Goal: Task Accomplishment & Management: Complete application form

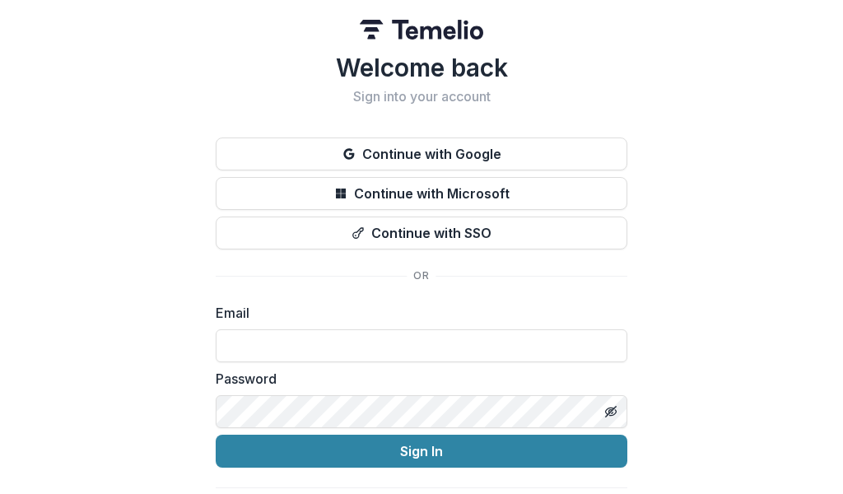
type input "**********"
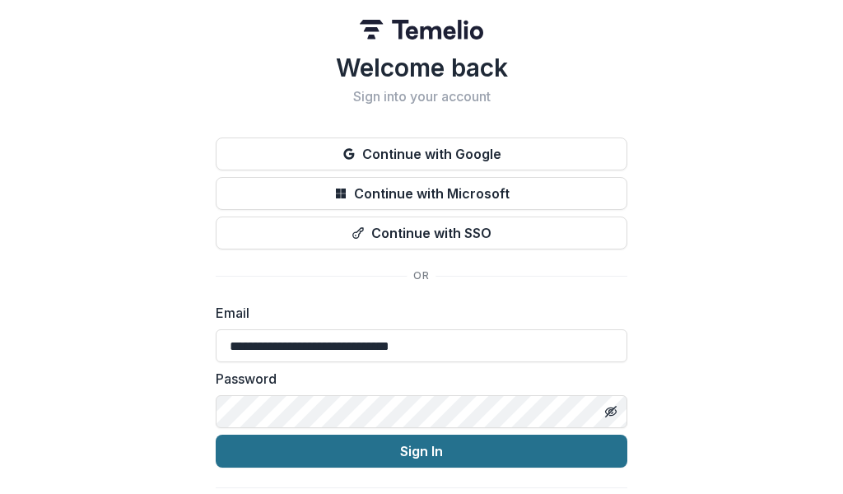
click at [341, 453] on button "Sign In" at bounding box center [421, 450] width 411 height 33
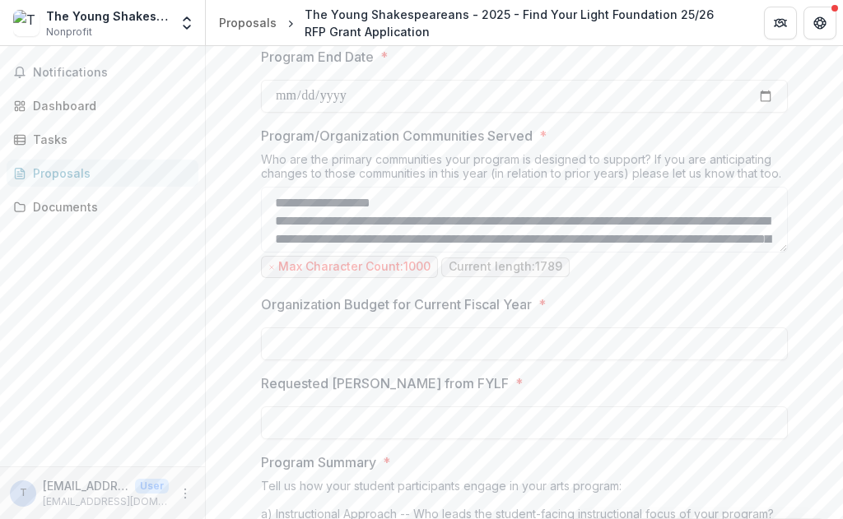
scroll to position [1045, 0]
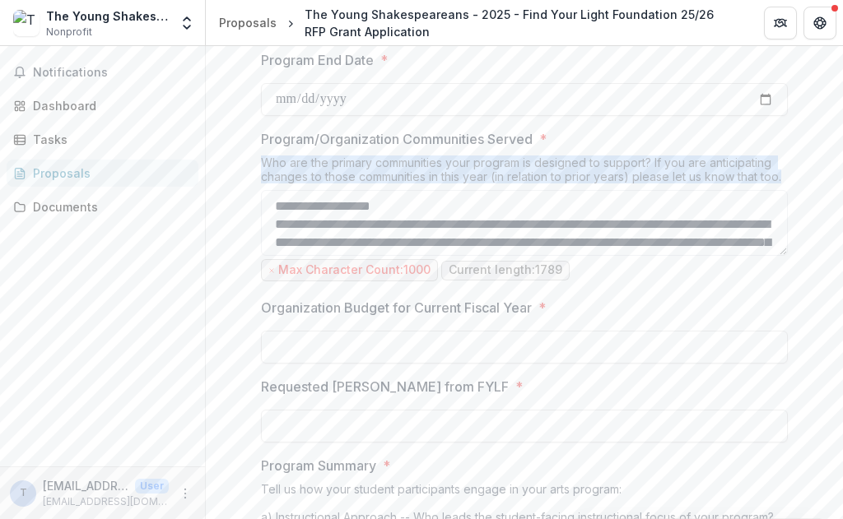
drag, startPoint x: 250, startPoint y: 162, endPoint x: 789, endPoint y: 169, distance: 539.0
click at [789, 169] on div "**********" at bounding box center [524, 516] width 553 height 2478
copy div "Who are the primary communities your program is designed to support? If you are…"
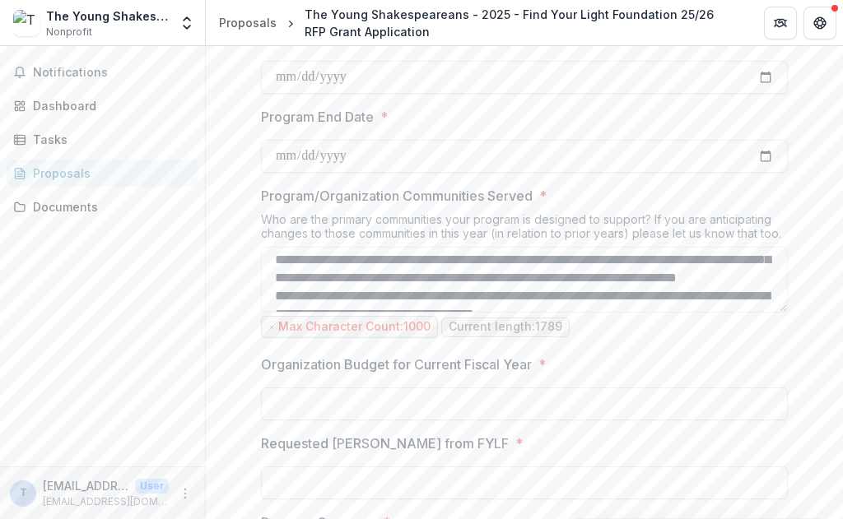
scroll to position [0, 0]
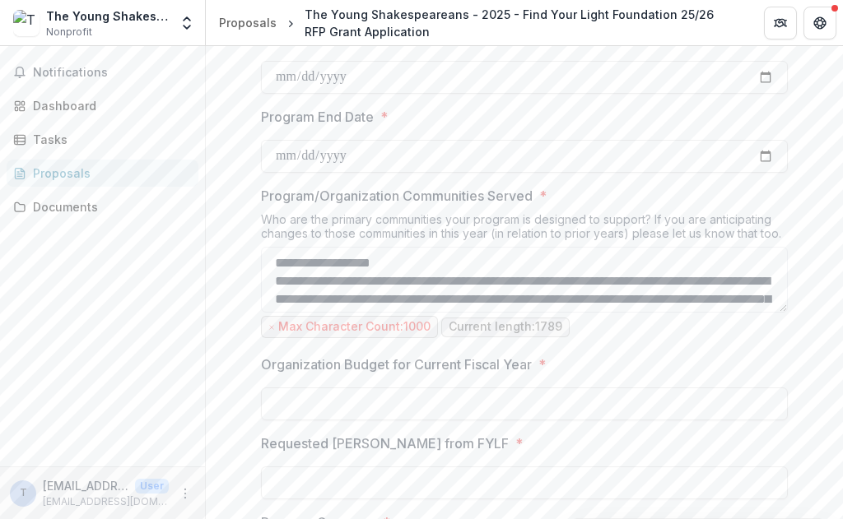
drag, startPoint x: 642, startPoint y: 276, endPoint x: 628, endPoint y: 114, distance: 162.7
paste textarea "**********"
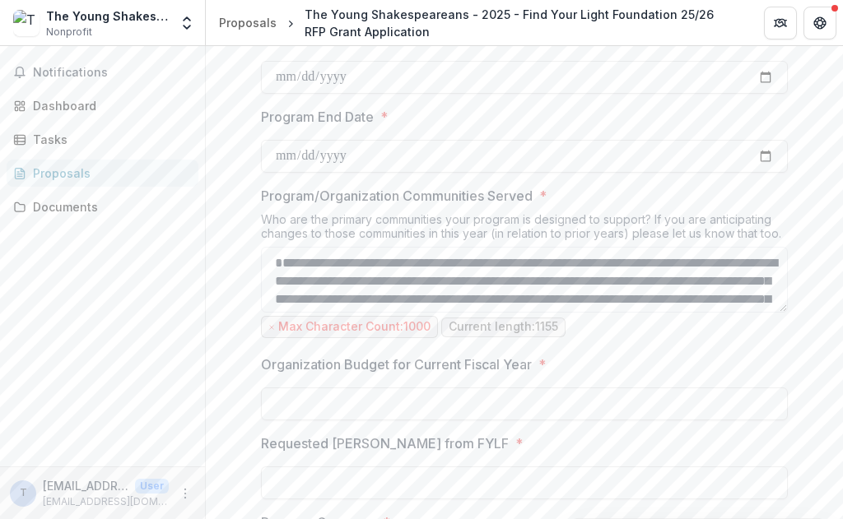
scroll to position [327, 0]
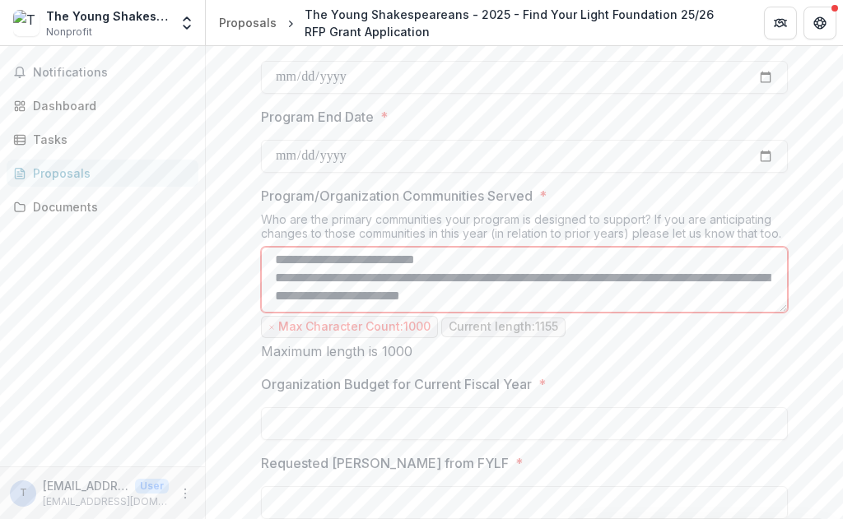
drag, startPoint x: 623, startPoint y: 263, endPoint x: 634, endPoint y: 399, distance: 136.3
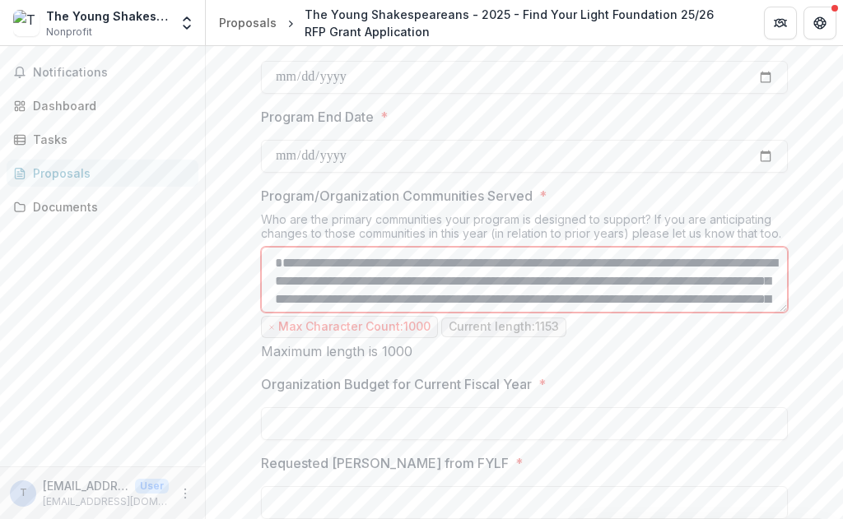
scroll to position [0, 0]
click at [282, 258] on textarea "Program/Organization Communities Served *" at bounding box center [524, 280] width 527 height 66
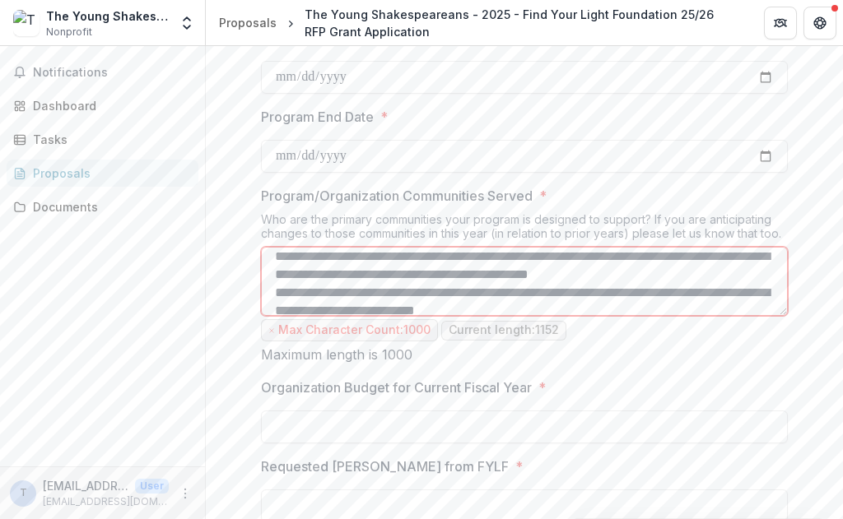
scroll to position [44, 0]
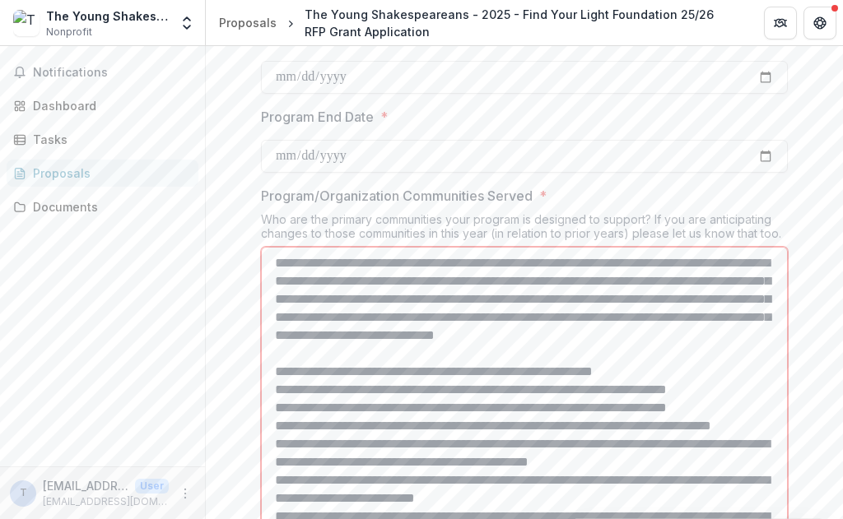
click at [842, 518] on html "**********" at bounding box center [421, 259] width 843 height 519
click at [549, 262] on textarea "Program/Organization Communities Served *" at bounding box center [524, 404] width 527 height 315
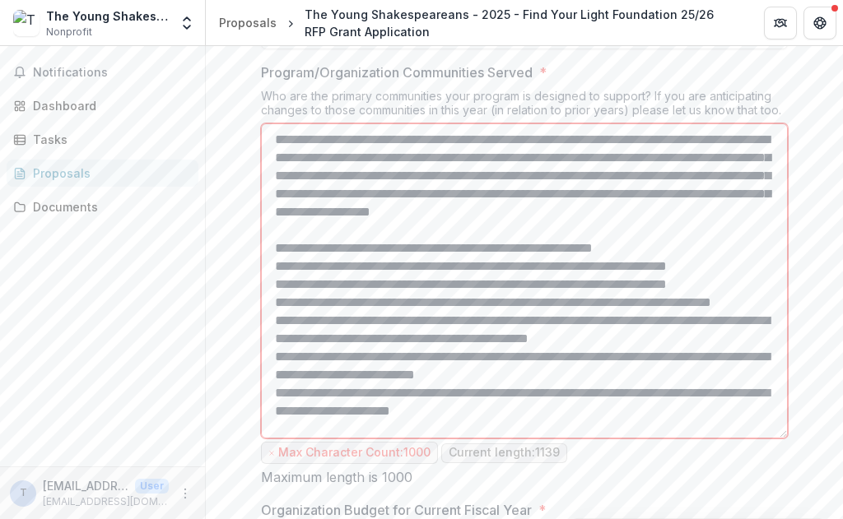
click at [360, 140] on textarea "Program/Organization Communities Served *" at bounding box center [524, 280] width 527 height 315
drag, startPoint x: 595, startPoint y: 142, endPoint x: 757, endPoint y: 137, distance: 162.2
click at [757, 137] on textarea "Program/Organization Communities Served *" at bounding box center [524, 280] width 527 height 315
click at [724, 142] on textarea "Program/Organization Communities Served *" at bounding box center [524, 280] width 527 height 315
drag, startPoint x: 466, startPoint y: 158, endPoint x: 506, endPoint y: 158, distance: 40.3
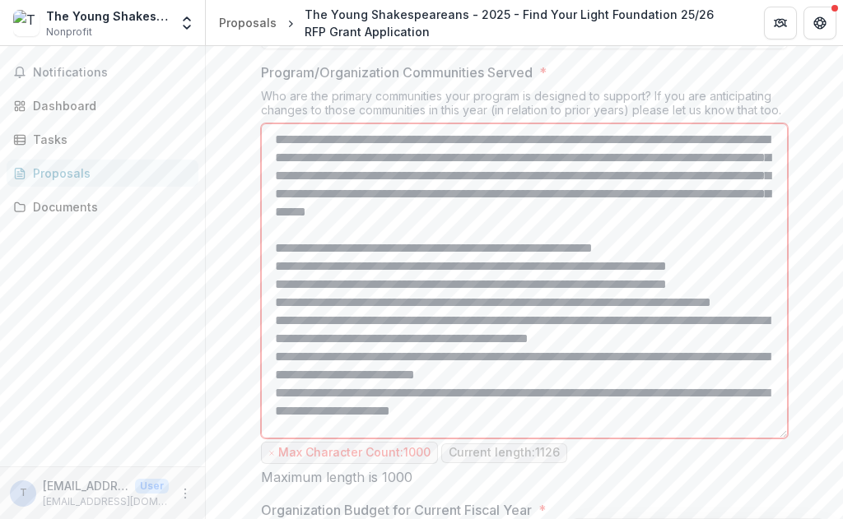
click at [506, 158] on textarea "Program/Organization Communities Served *" at bounding box center [524, 280] width 527 height 315
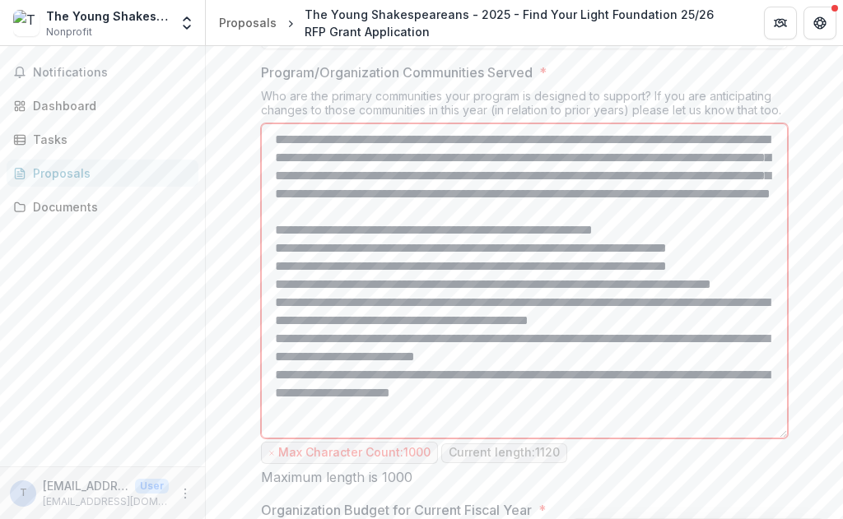
click at [502, 161] on textarea "Program/Organization Communities Served *" at bounding box center [524, 280] width 527 height 315
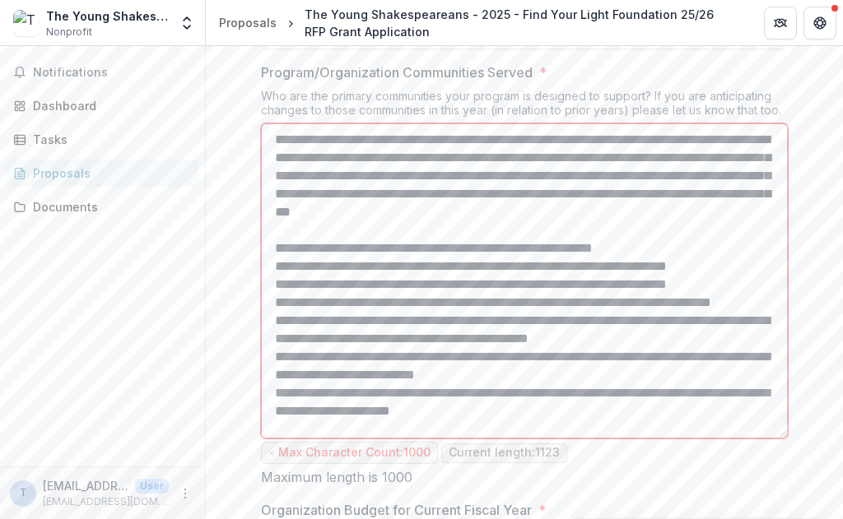
click at [592, 159] on textarea "Program/Organization Communities Served *" at bounding box center [524, 280] width 527 height 315
click at [651, 161] on textarea "Program/Organization Communities Served *" at bounding box center [524, 280] width 527 height 315
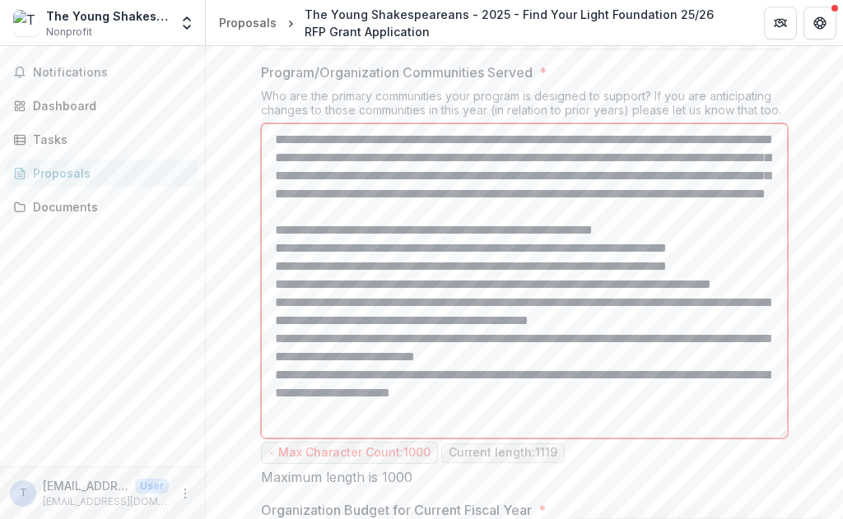
click at [501, 174] on textarea "Program/Organization Communities Served *" at bounding box center [524, 280] width 527 height 315
drag, startPoint x: 495, startPoint y: 176, endPoint x: 607, endPoint y: 176, distance: 111.9
click at [607, 176] on textarea "Program/Organization Communities Served *" at bounding box center [524, 280] width 527 height 315
click at [659, 178] on textarea "Program/Organization Communities Served *" at bounding box center [524, 280] width 527 height 315
type textarea "**********"
